Goal: Task Accomplishment & Management: Use online tool/utility

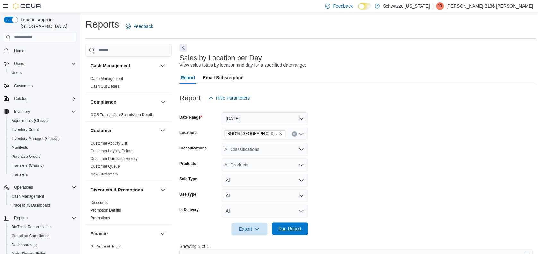
click at [293, 232] on span "Run Report" at bounding box center [290, 228] width 28 height 13
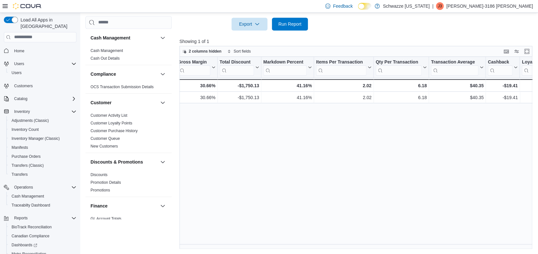
scroll to position [0, 485]
